Goal: Check status: Check status

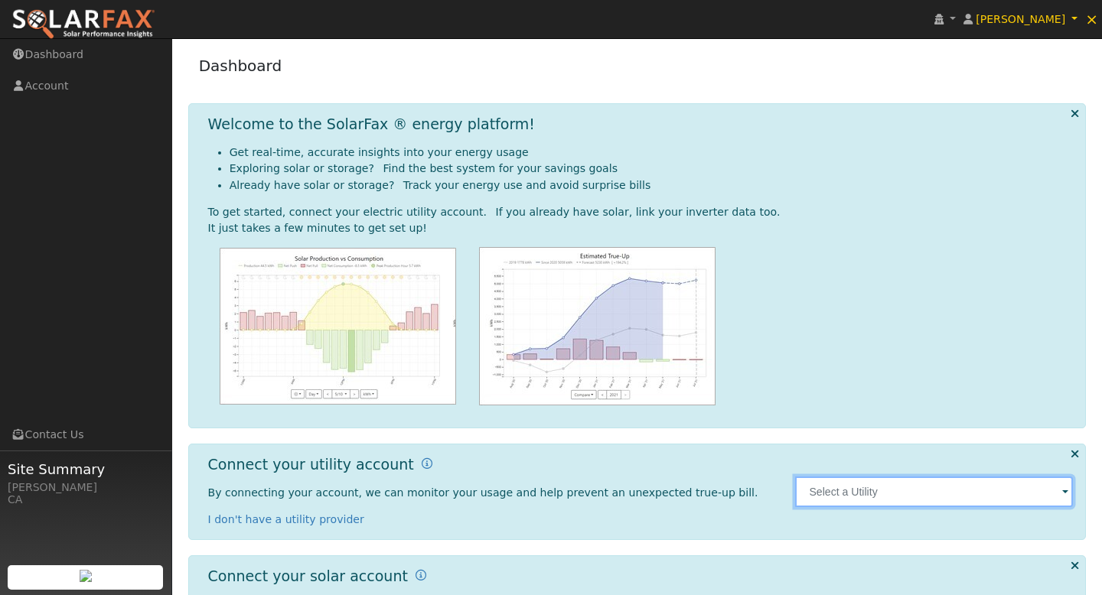
click at [851, 489] on input "text" at bounding box center [934, 492] width 278 height 31
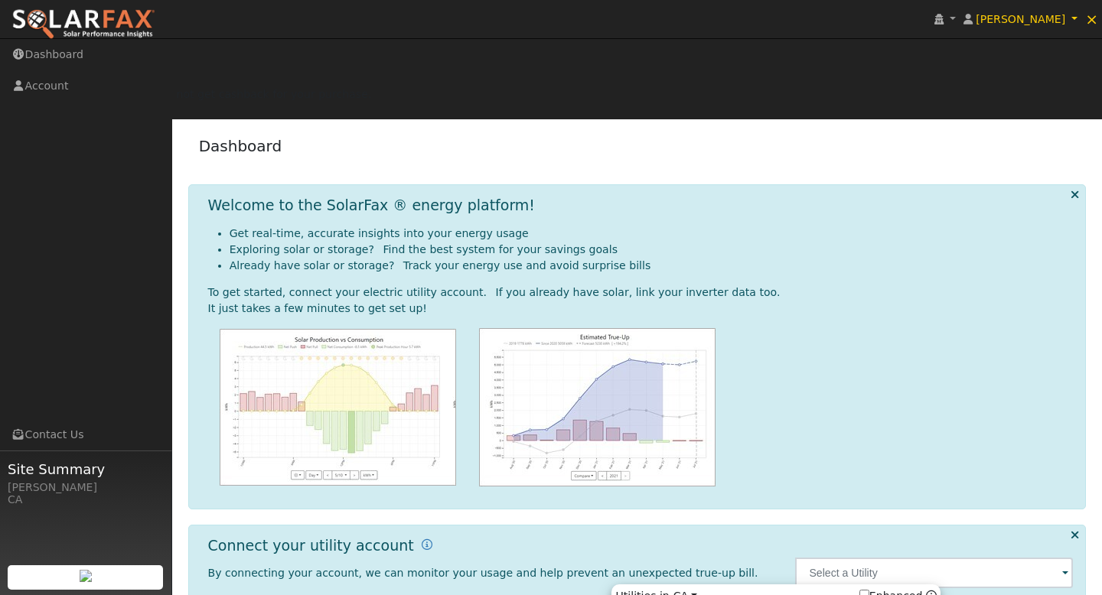
type input "PG&E"
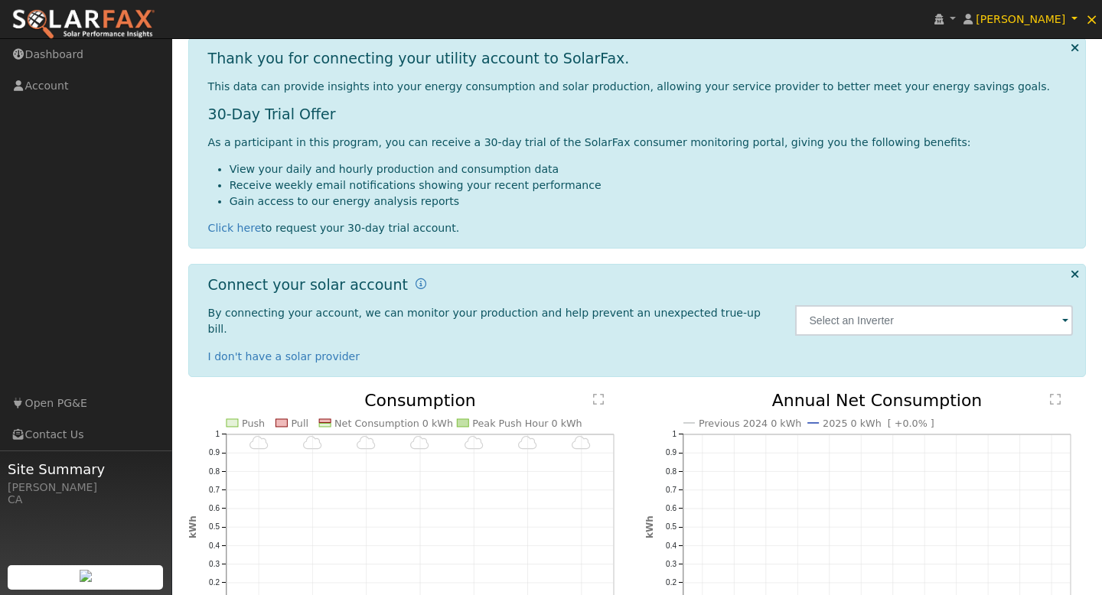
scroll to position [311, 0]
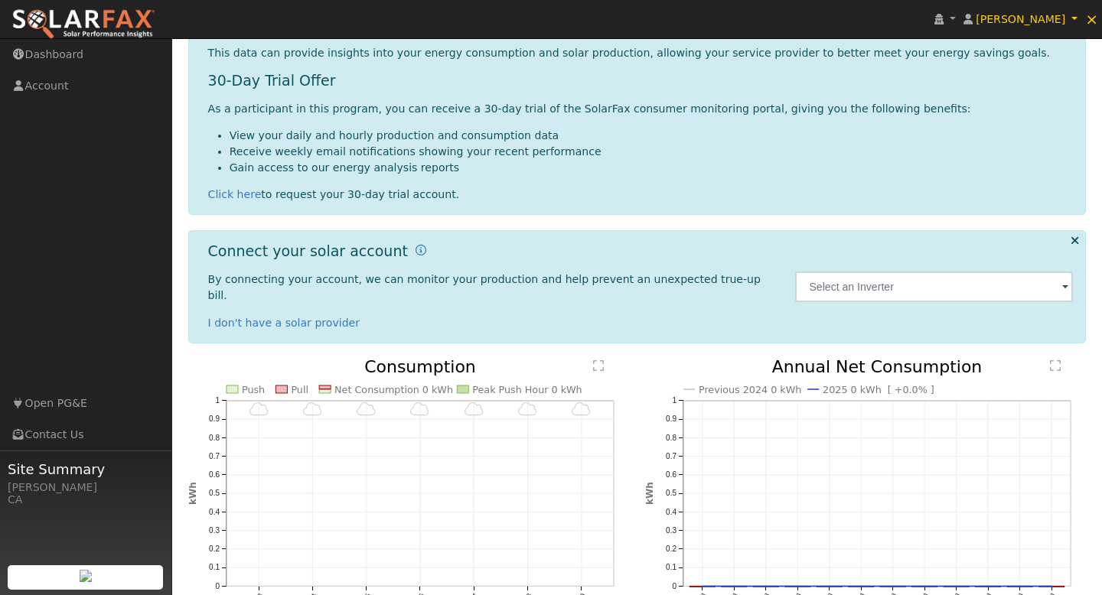
click at [386, 585] on link "Year" at bounding box center [382, 595] width 106 height 21
type input "2024-08-01"
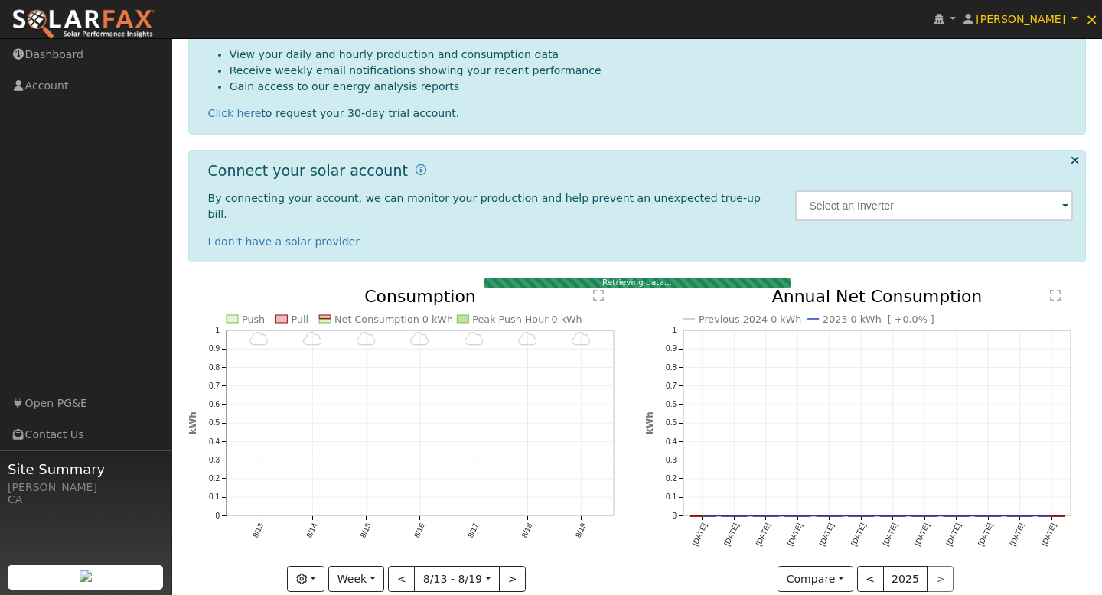
scroll to position [262, 0]
